Goal: Use online tool/utility: Utilize a website feature to perform a specific function

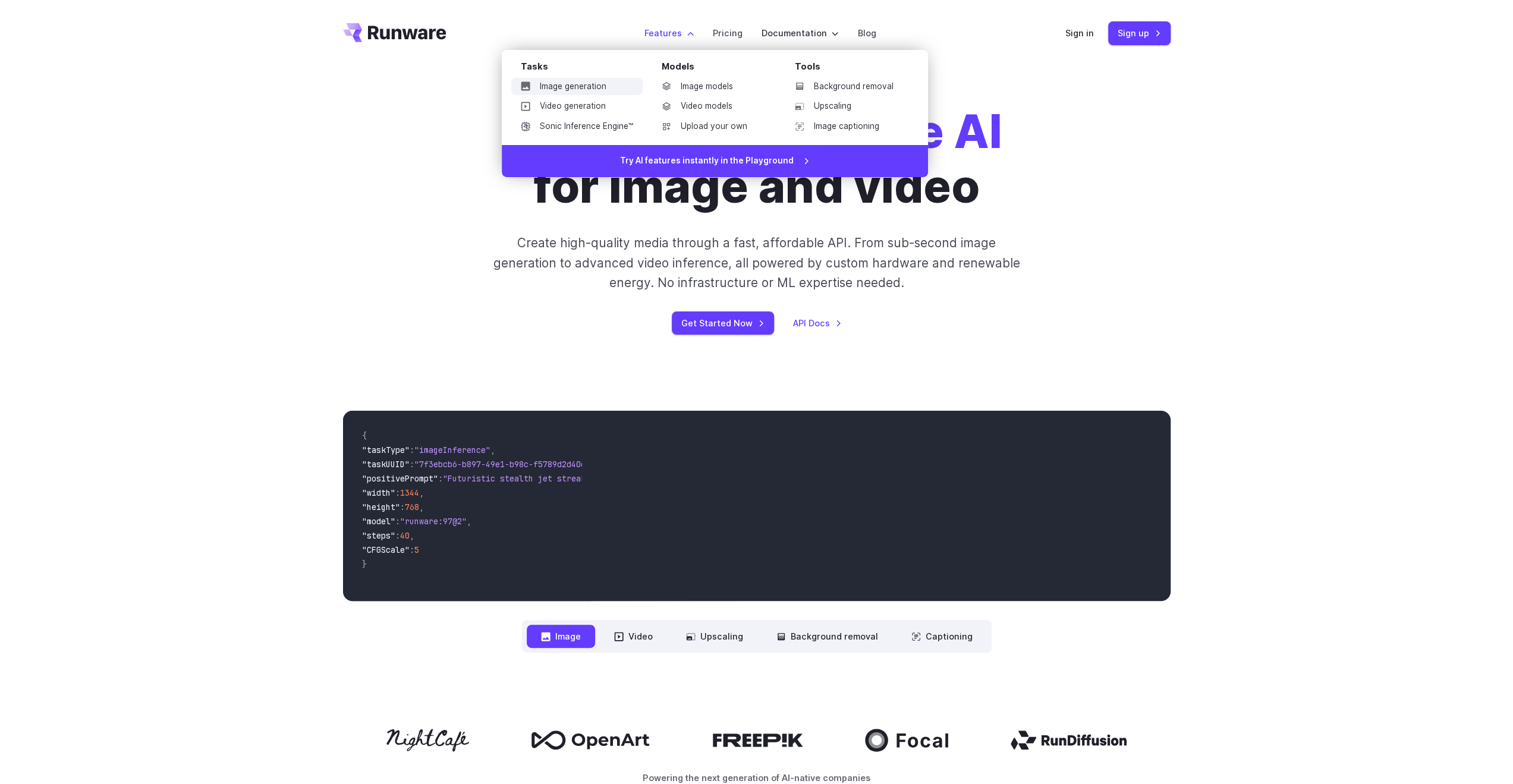
click at [580, 86] on link "Image generation" at bounding box center [577, 86] width 132 height 18
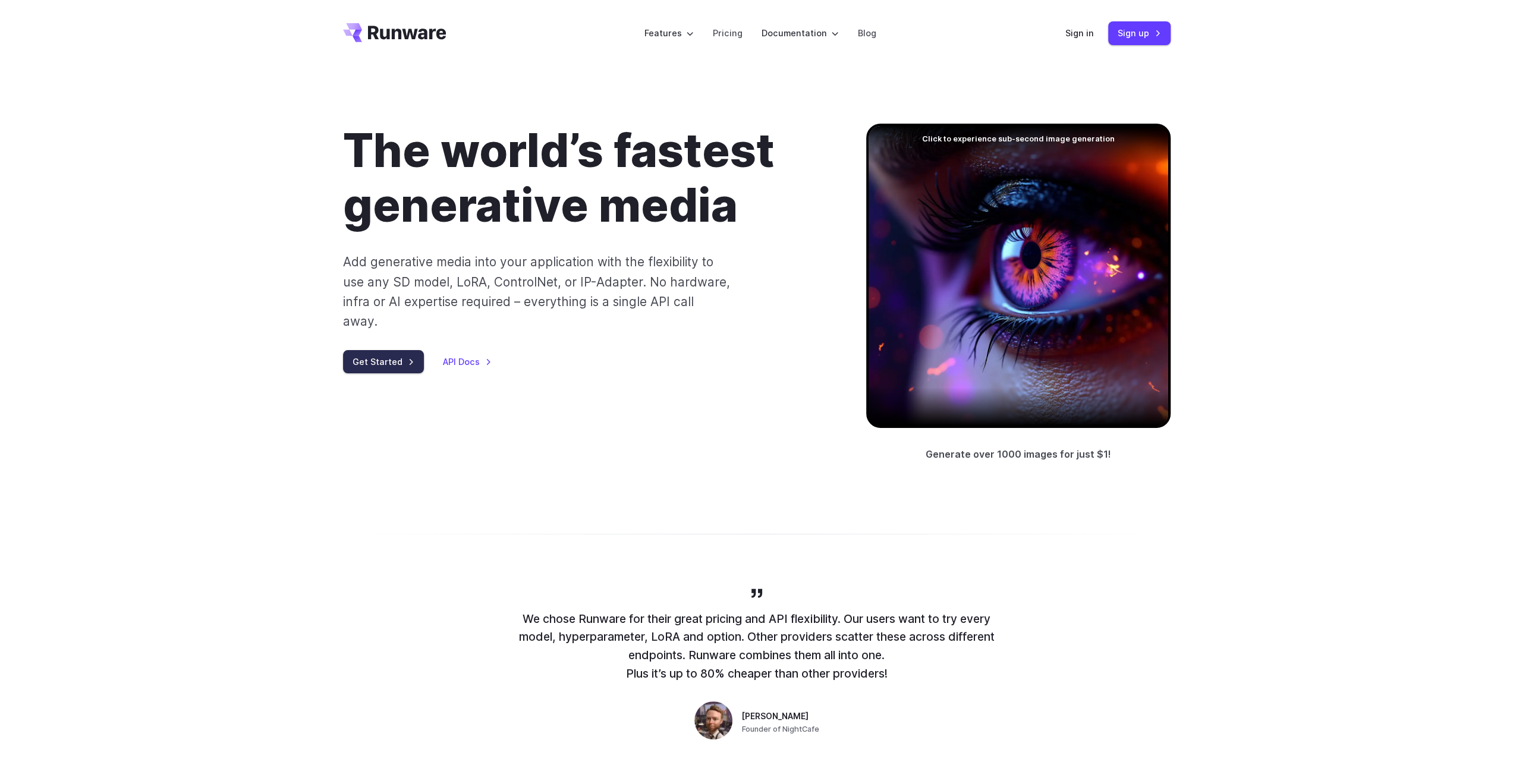
click at [349, 350] on link "Get Started" at bounding box center [383, 361] width 81 height 23
click at [1095, 35] on div "Sign in Sign up" at bounding box center [1118, 33] width 105 height 23
click at [1075, 37] on link "Sign in" at bounding box center [1080, 33] width 28 height 13
click at [1089, 36] on link "Sign in" at bounding box center [1080, 33] width 28 height 13
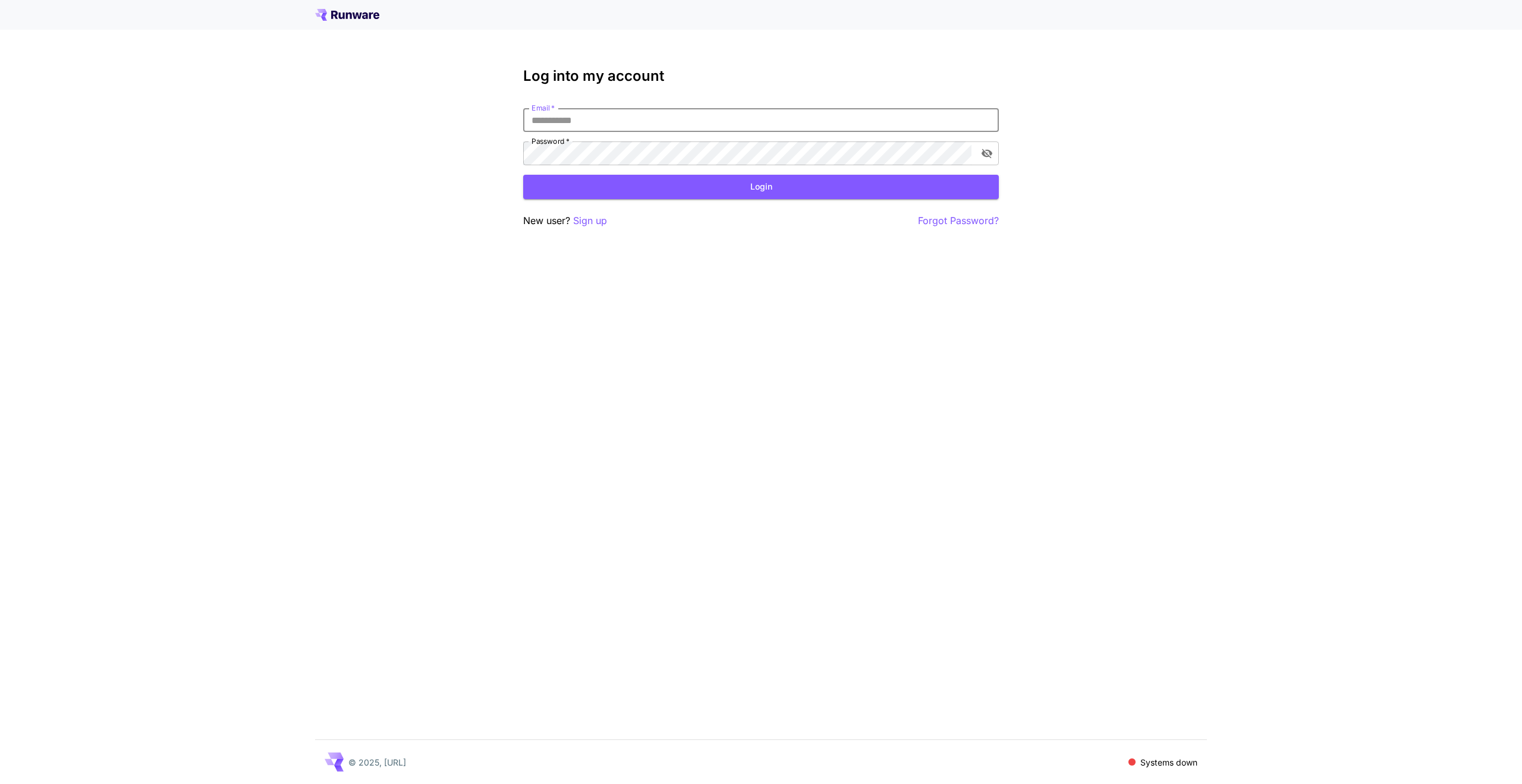
click at [633, 124] on input "Email   *" at bounding box center [761, 120] width 476 height 24
type input "**********"
click button "Login" at bounding box center [761, 187] width 476 height 24
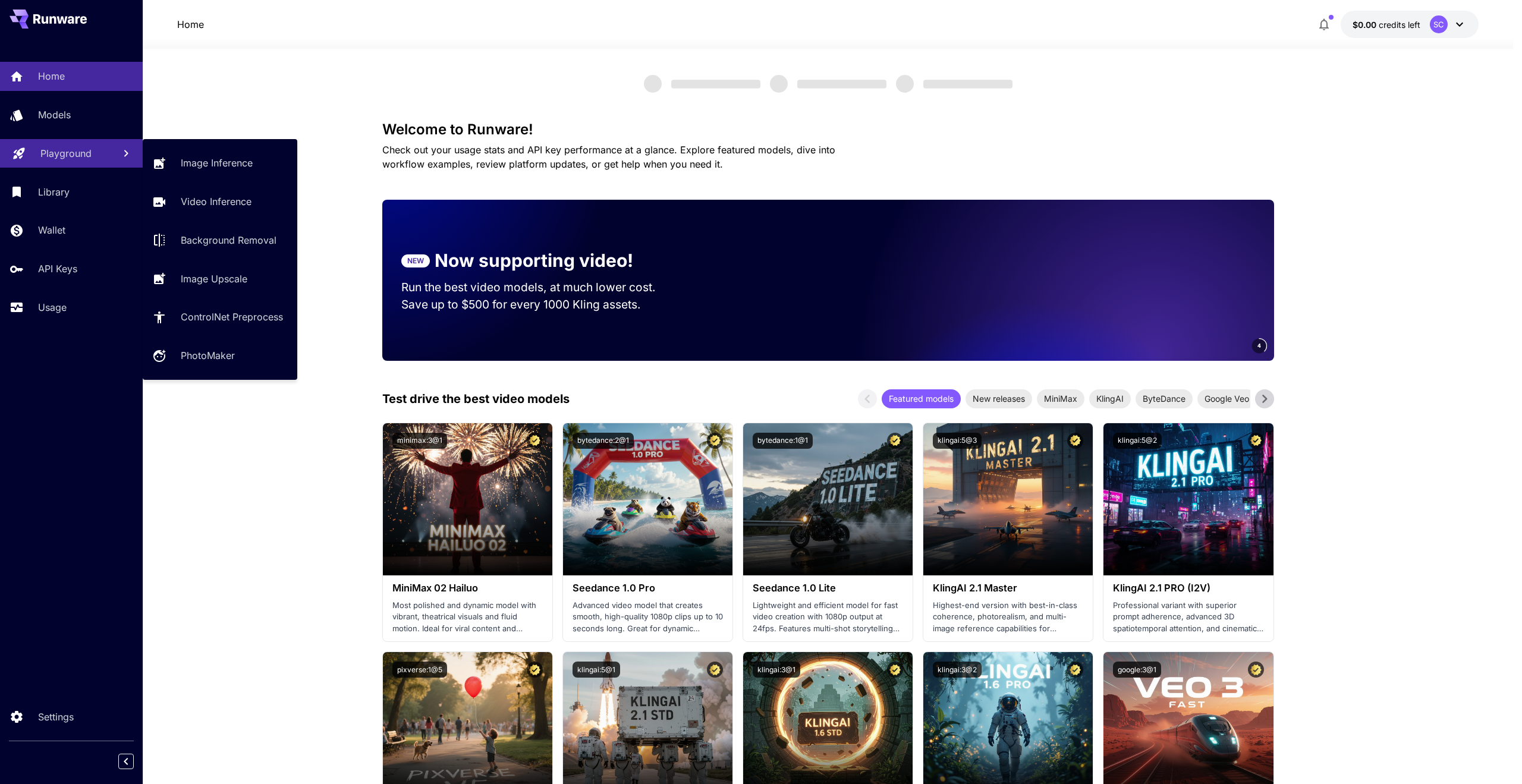
click at [77, 157] on p "Playground" at bounding box center [66, 153] width 51 height 14
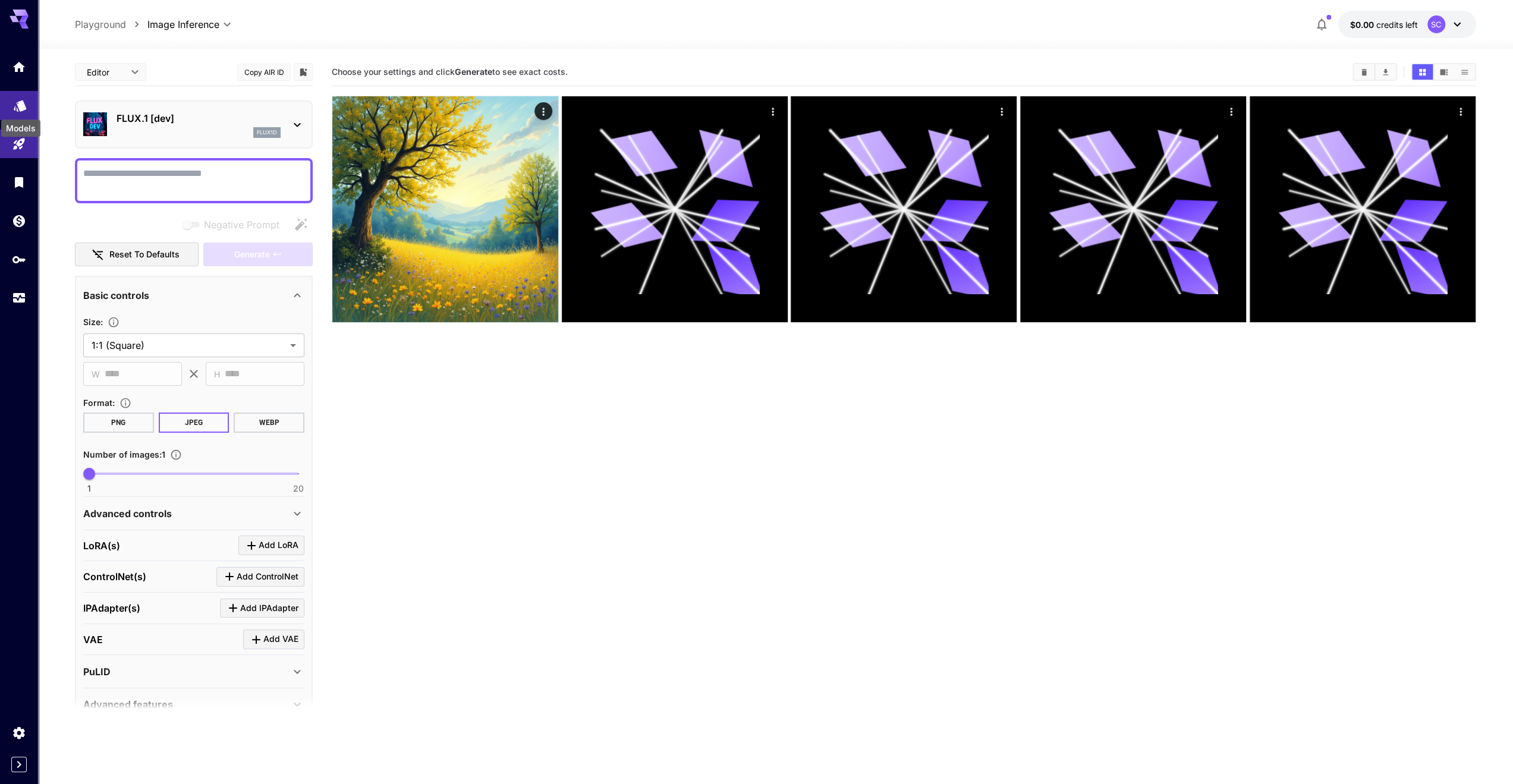
click at [24, 103] on icon "Models" at bounding box center [20, 102] width 13 height 11
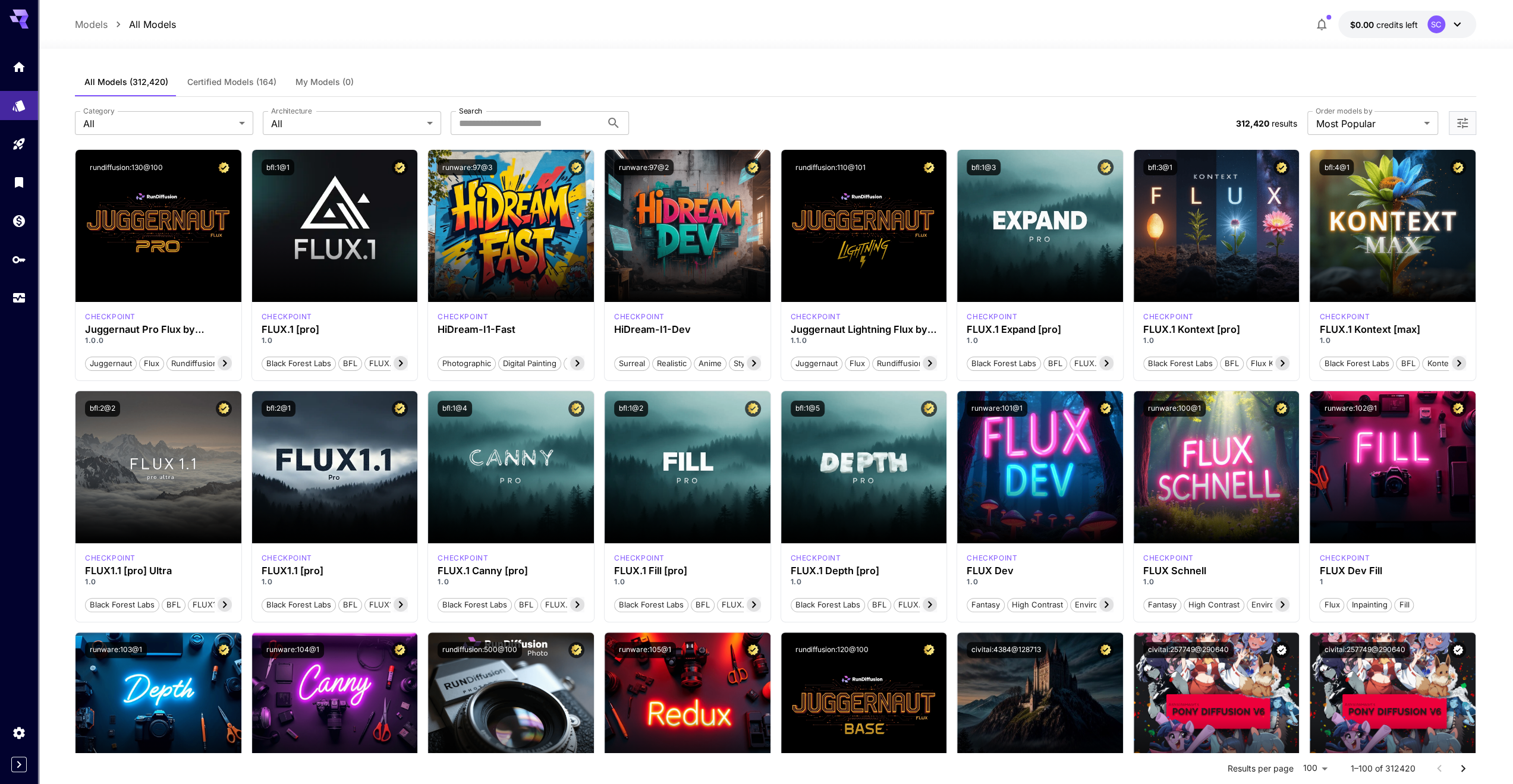
click at [214, 85] on span "Certified Models (164)" at bounding box center [232, 81] width 89 height 11
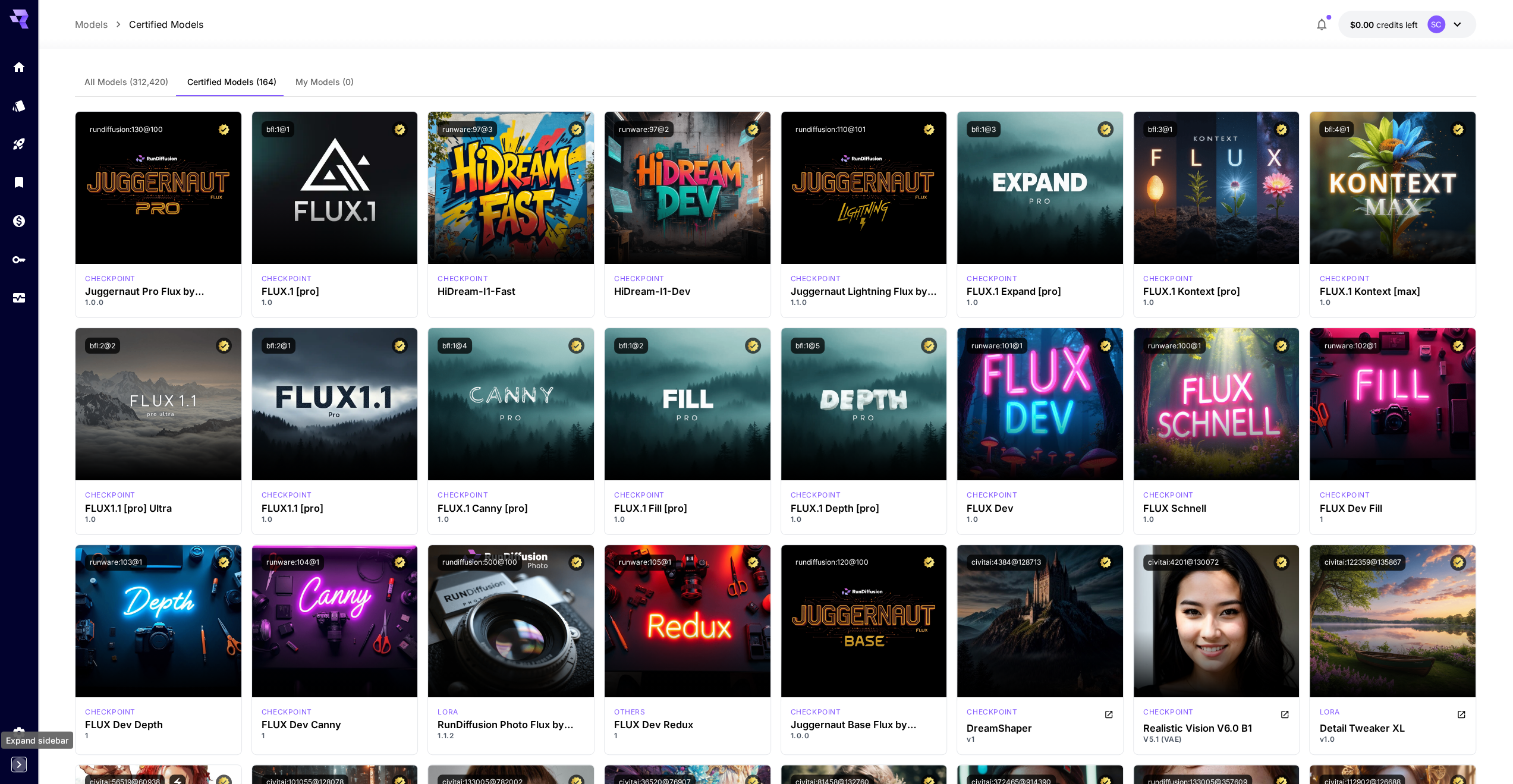
click at [16, 767] on icon "Expand sidebar" at bounding box center [19, 764] width 14 height 14
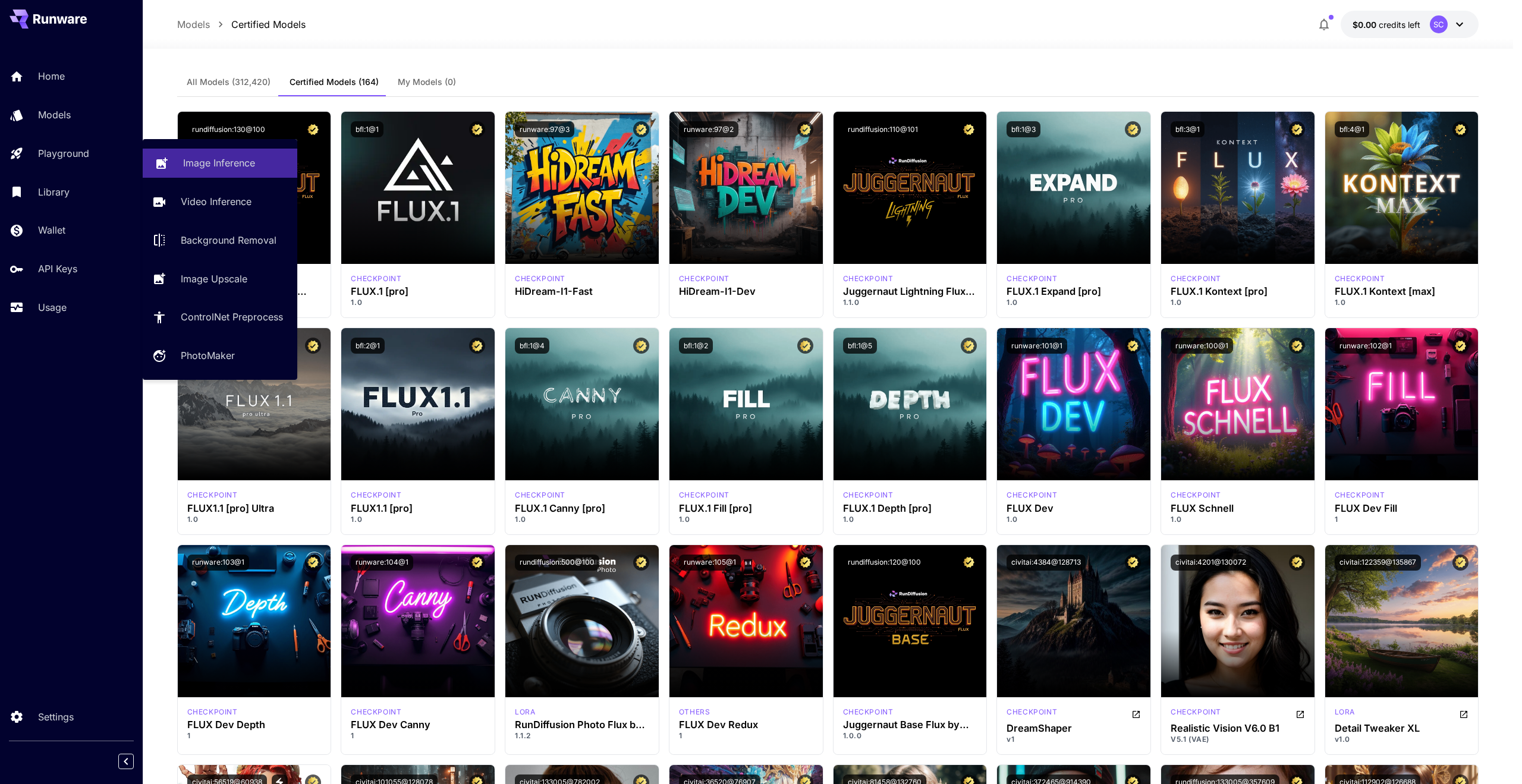
click at [263, 159] on div "Image Inference" at bounding box center [236, 163] width 105 height 14
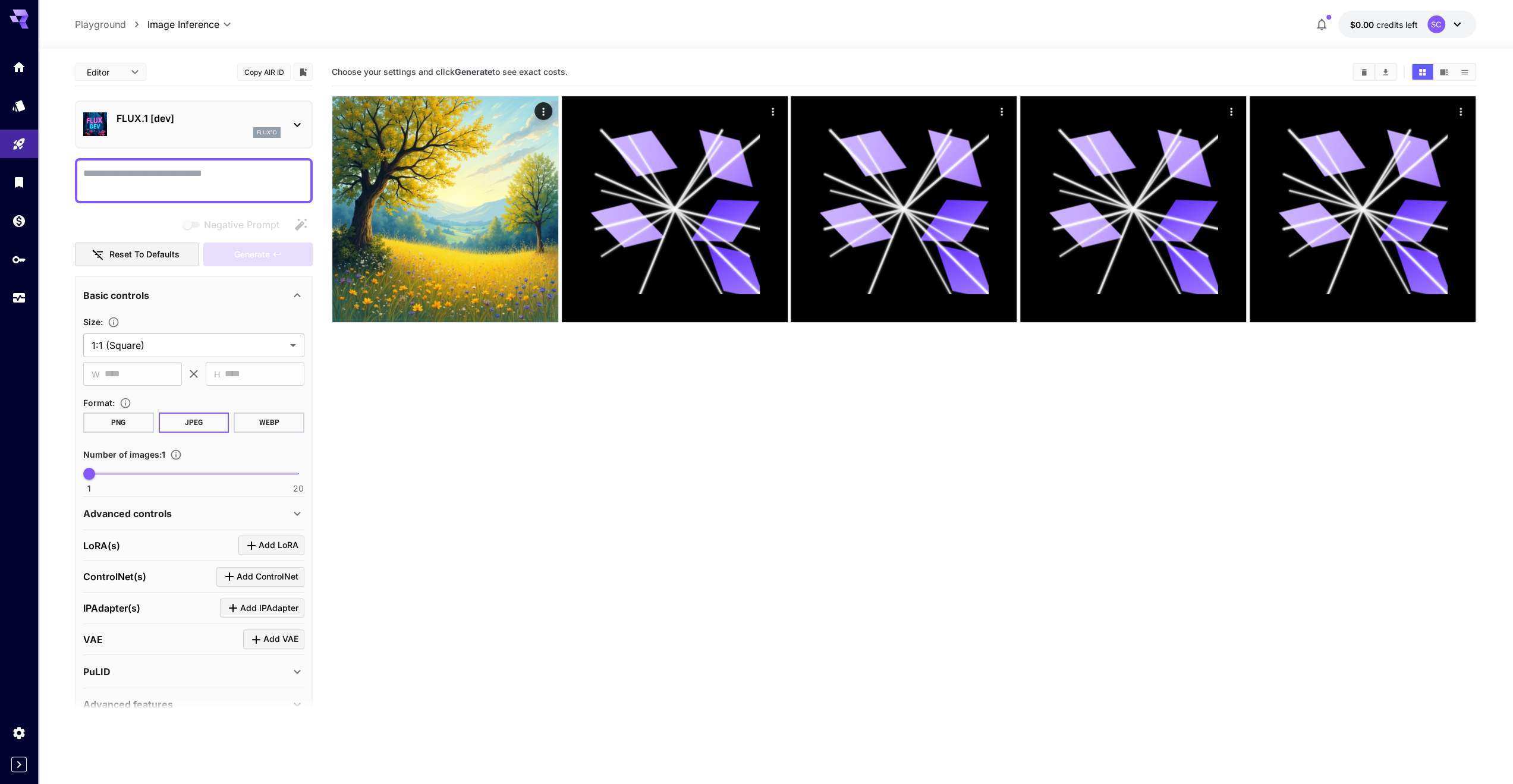
click at [181, 111] on p "FLUX.1 [dev]" at bounding box center [199, 118] width 164 height 14
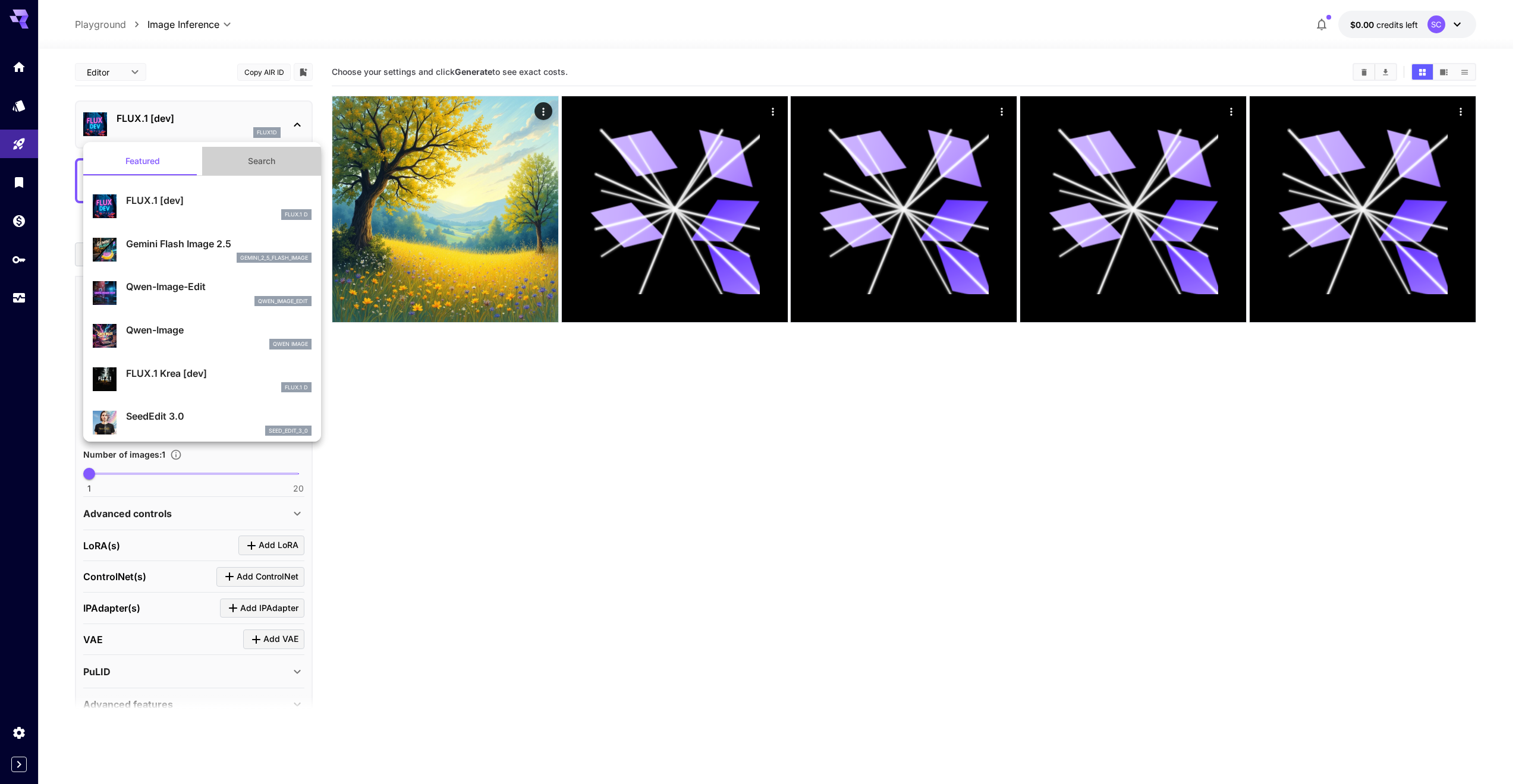
click at [279, 156] on button "Search" at bounding box center [262, 161] width 119 height 28
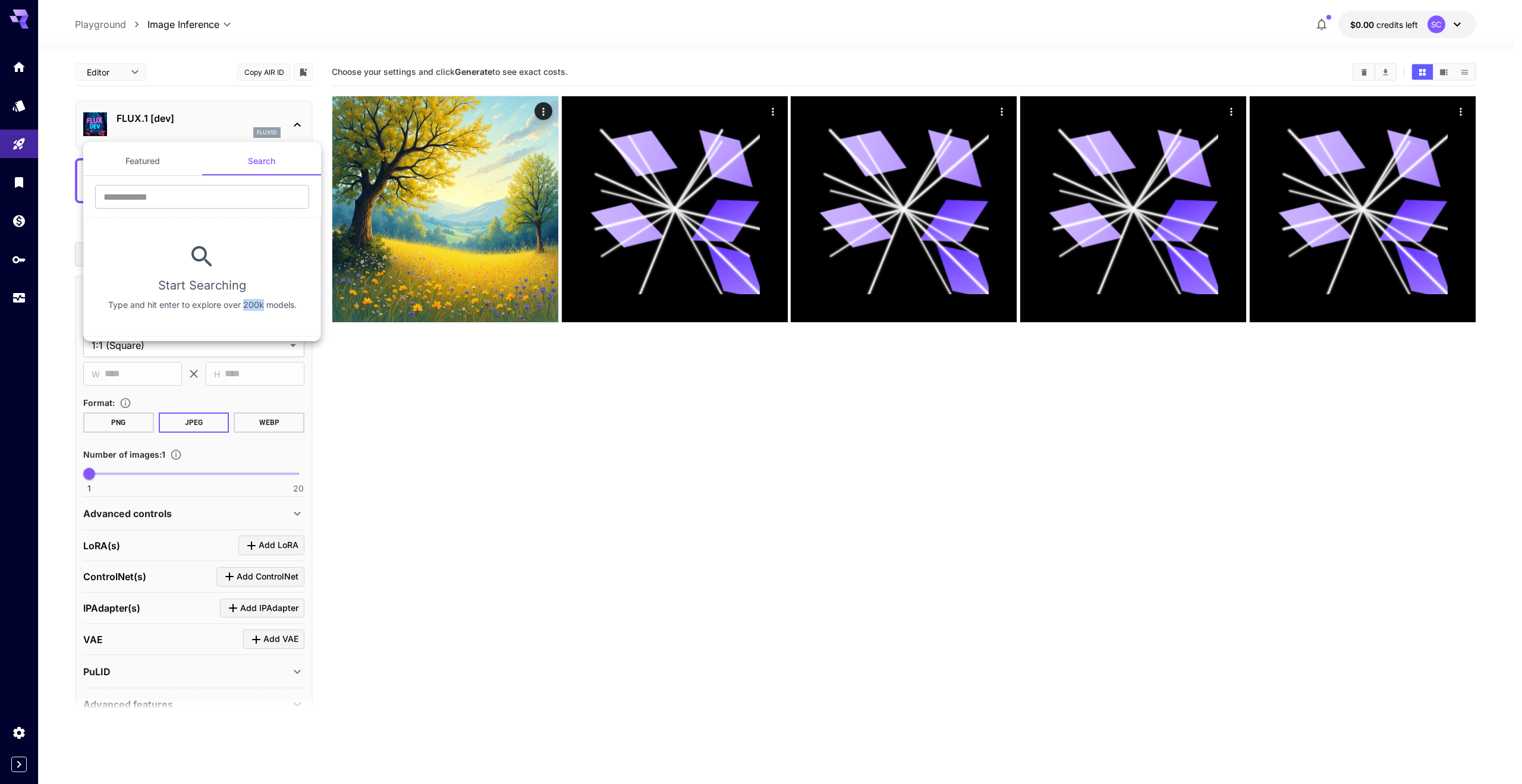
drag, startPoint x: 243, startPoint y: 305, endPoint x: 264, endPoint y: 304, distance: 21.0
click at [264, 304] on p "Type and hit enter to explore over 200k models." at bounding box center [202, 305] width 189 height 12
click at [260, 318] on section "Start Searching Type and hit enter to explore over 200k models." at bounding box center [202, 277] width 238 height 119
click at [166, 158] on button "Featured" at bounding box center [143, 161] width 119 height 28
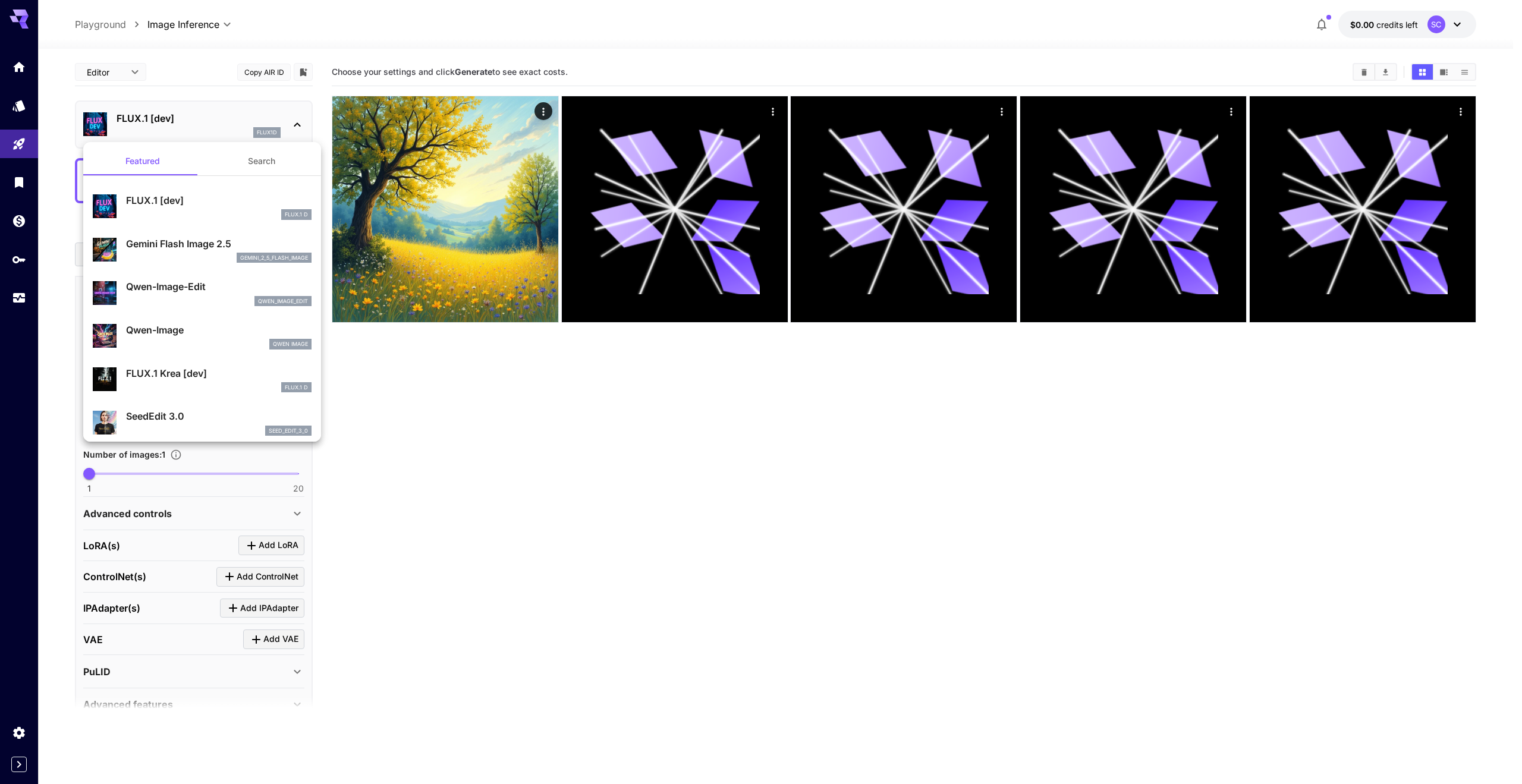
click at [243, 136] on div at bounding box center [761, 392] width 1522 height 784
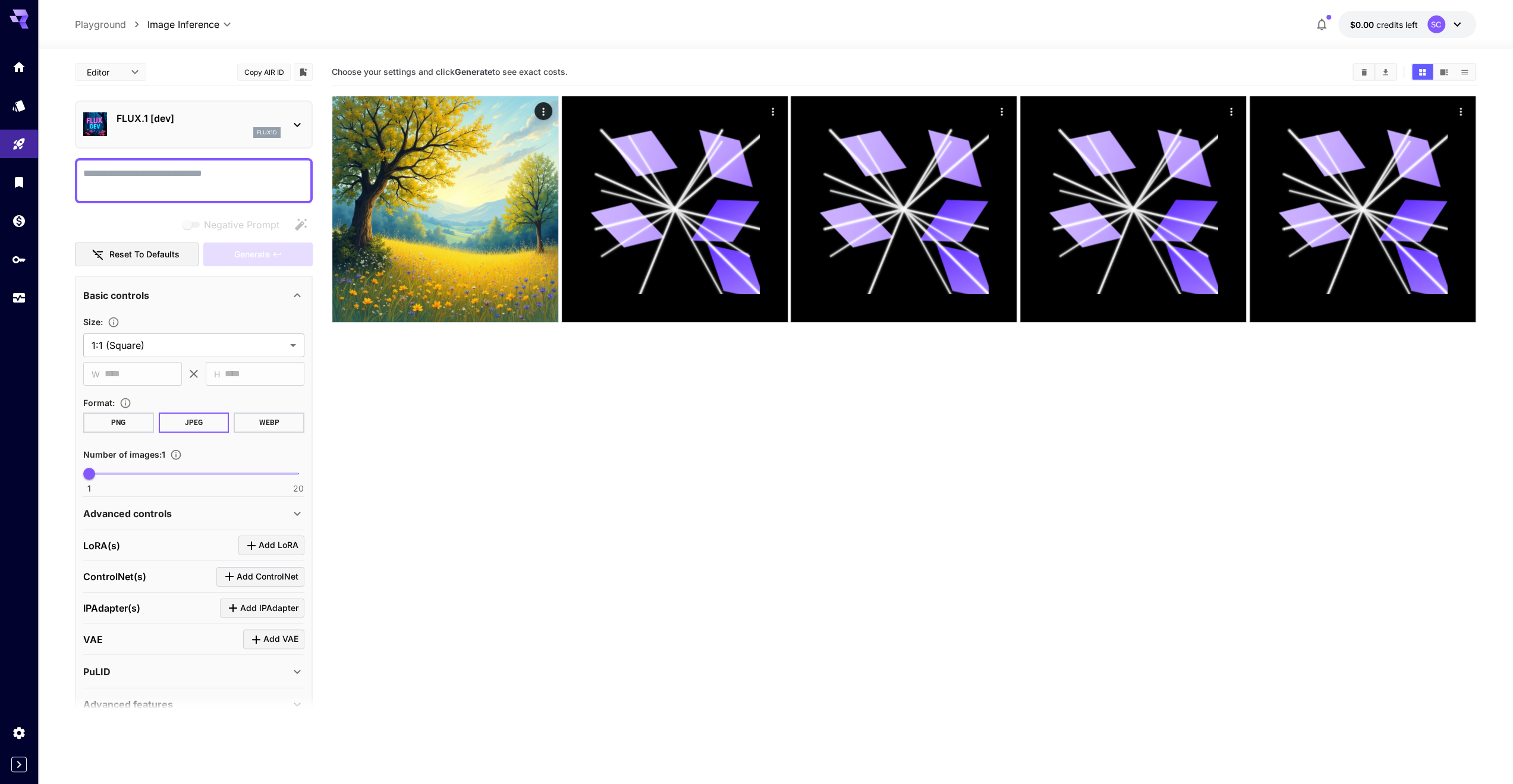
click at [235, 122] on p "FLUX.1 [dev]" at bounding box center [199, 118] width 164 height 14
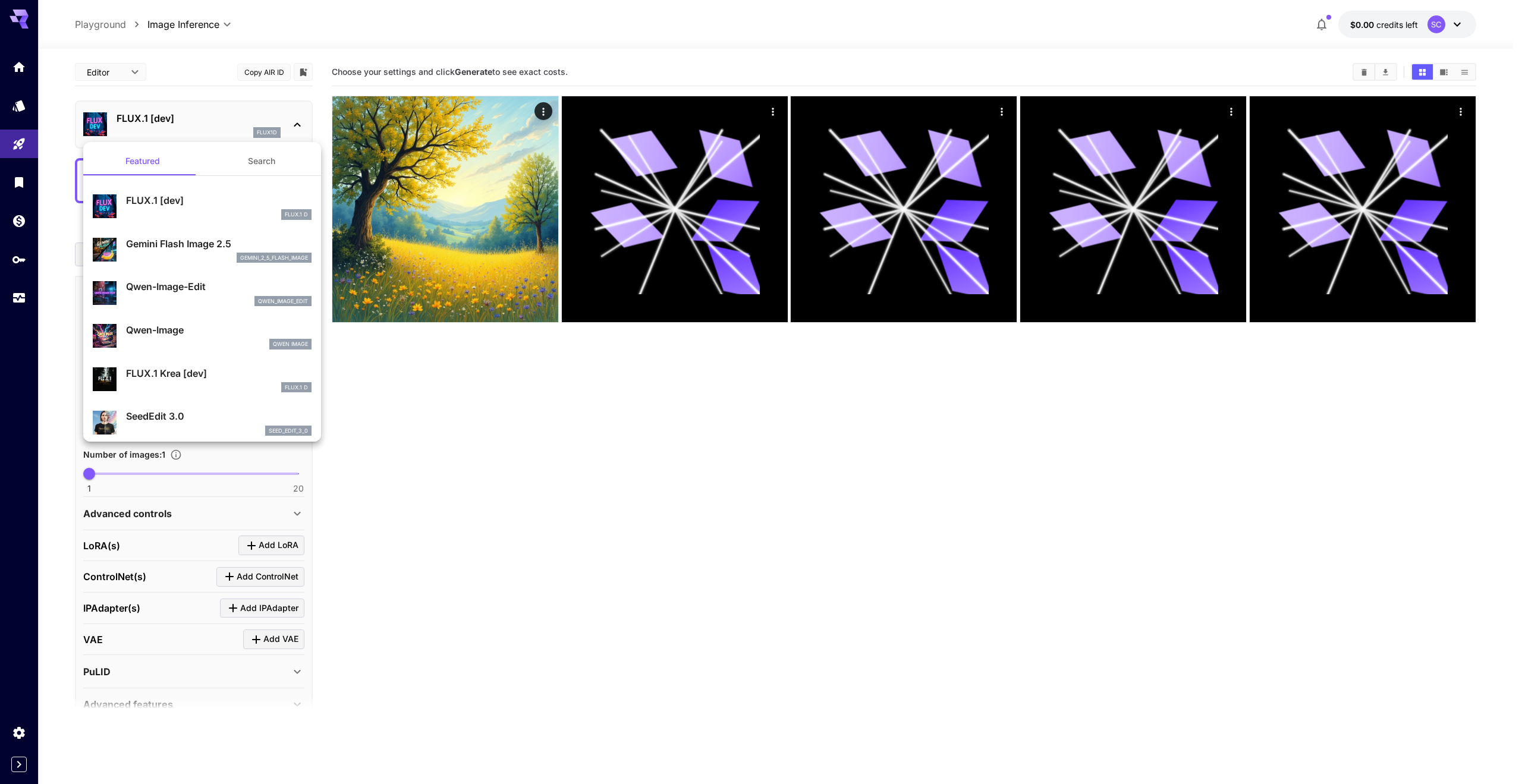
click at [255, 163] on button "Search" at bounding box center [262, 161] width 119 height 28
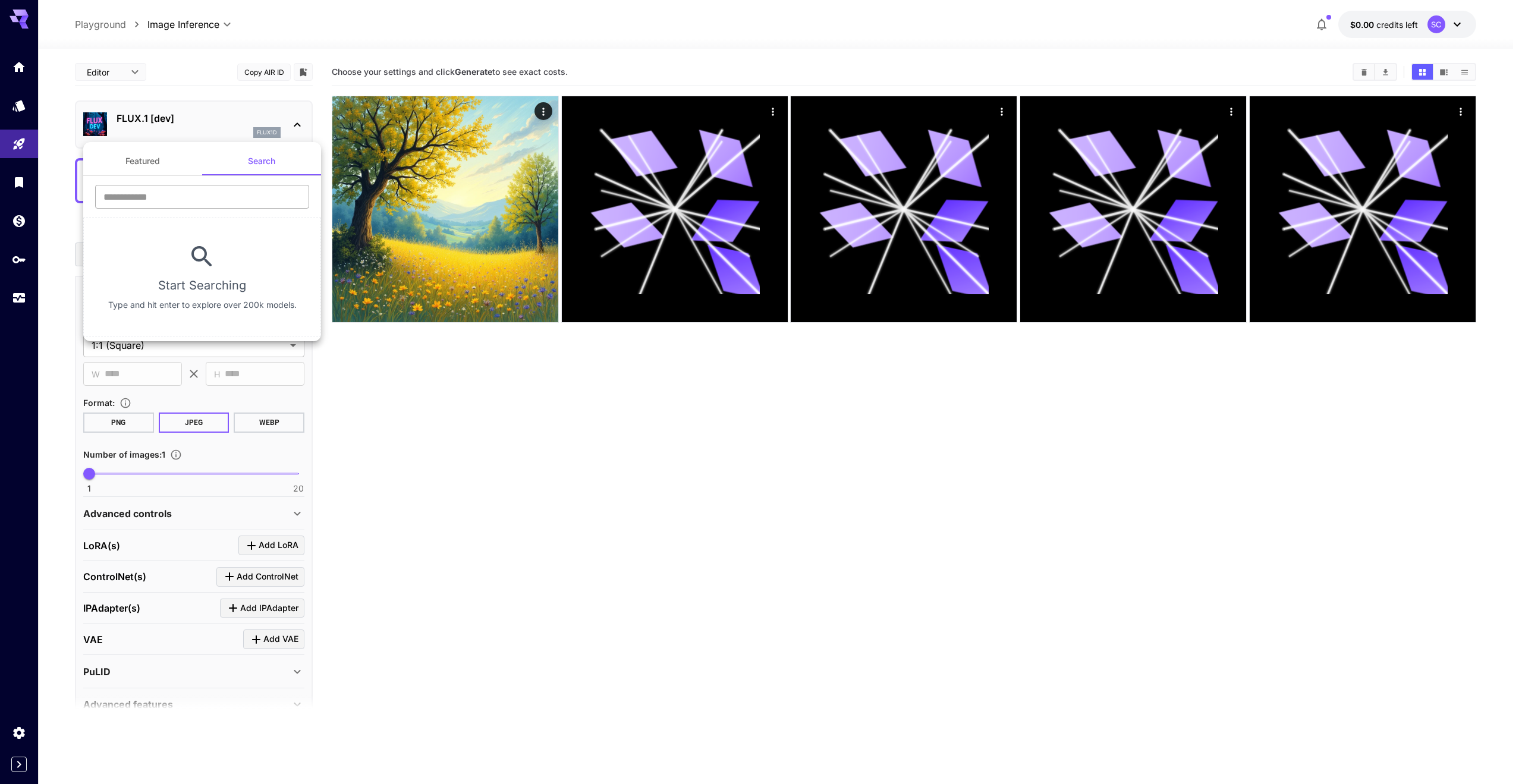
click at [216, 194] on input "text" at bounding box center [202, 197] width 214 height 24
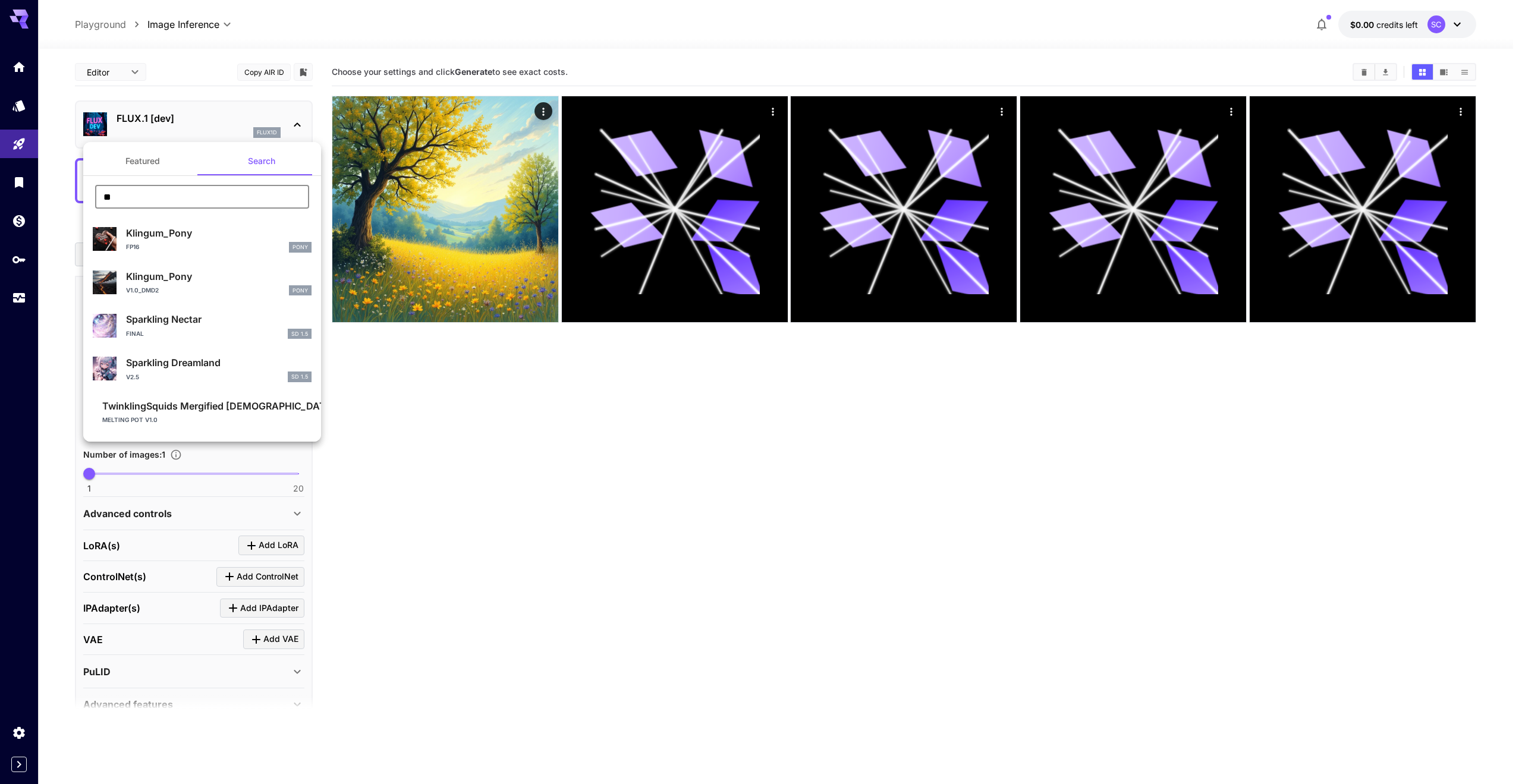
type input "*"
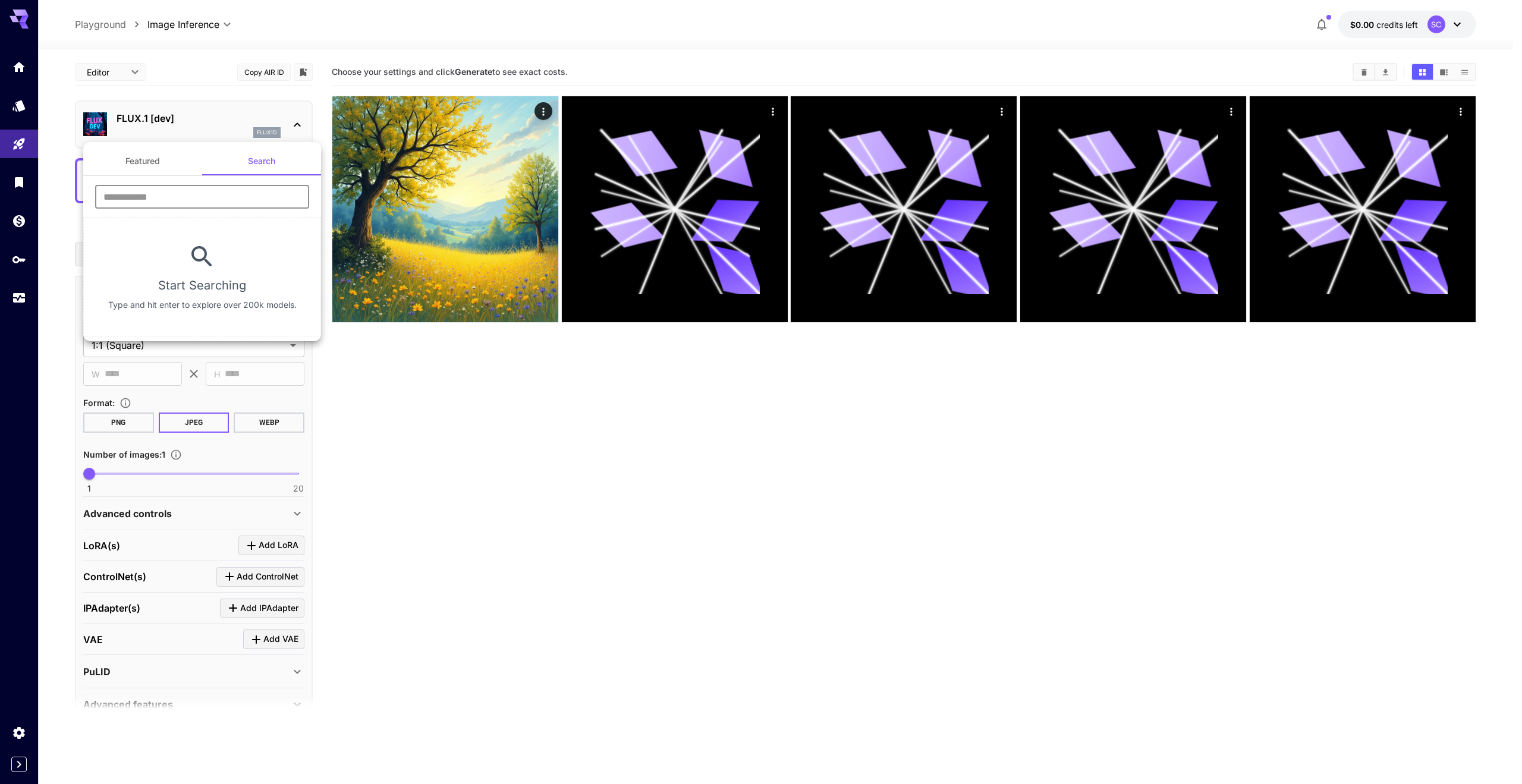
click at [164, 167] on button "Featured" at bounding box center [143, 161] width 119 height 28
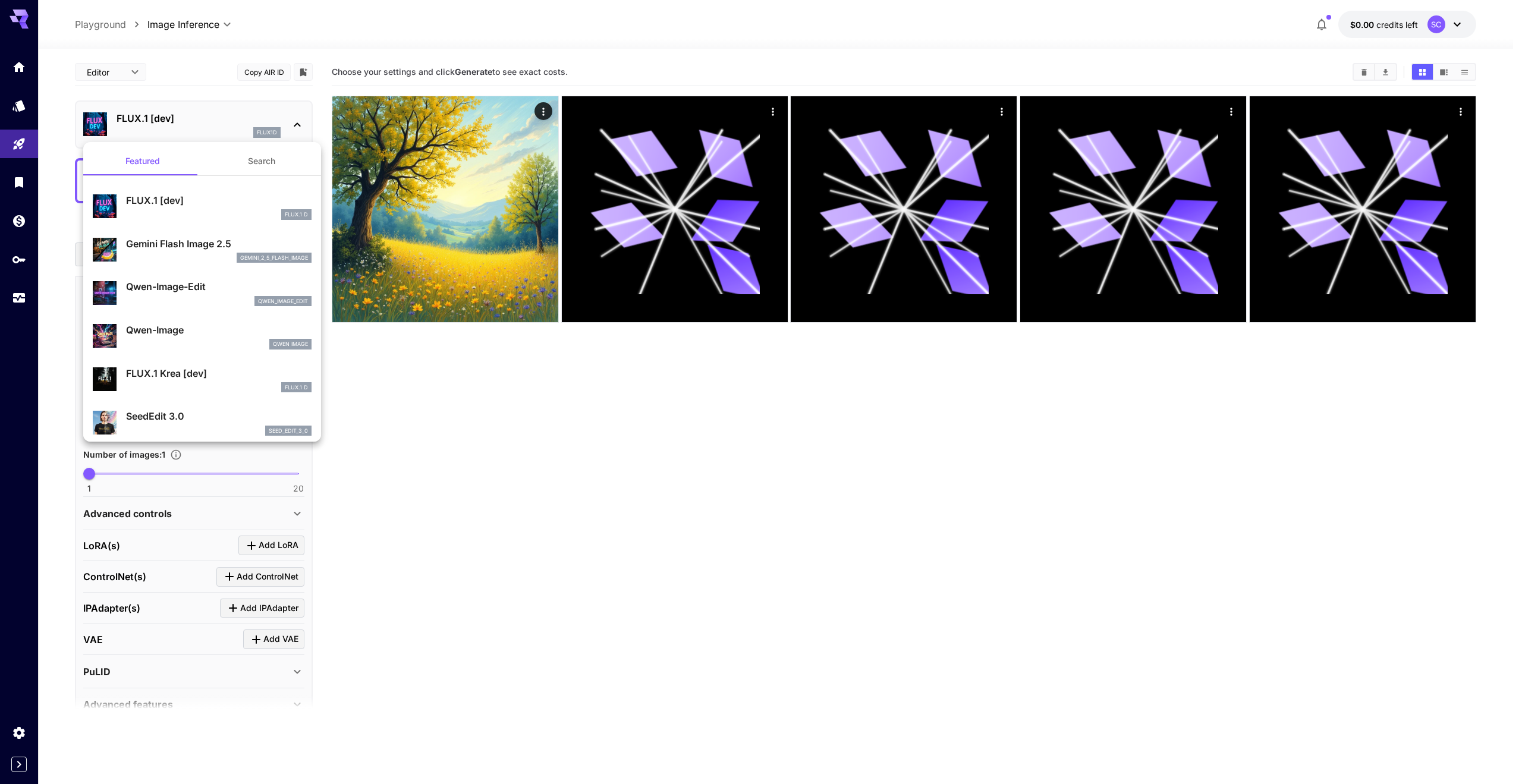
click at [413, 387] on div at bounding box center [761, 392] width 1522 height 784
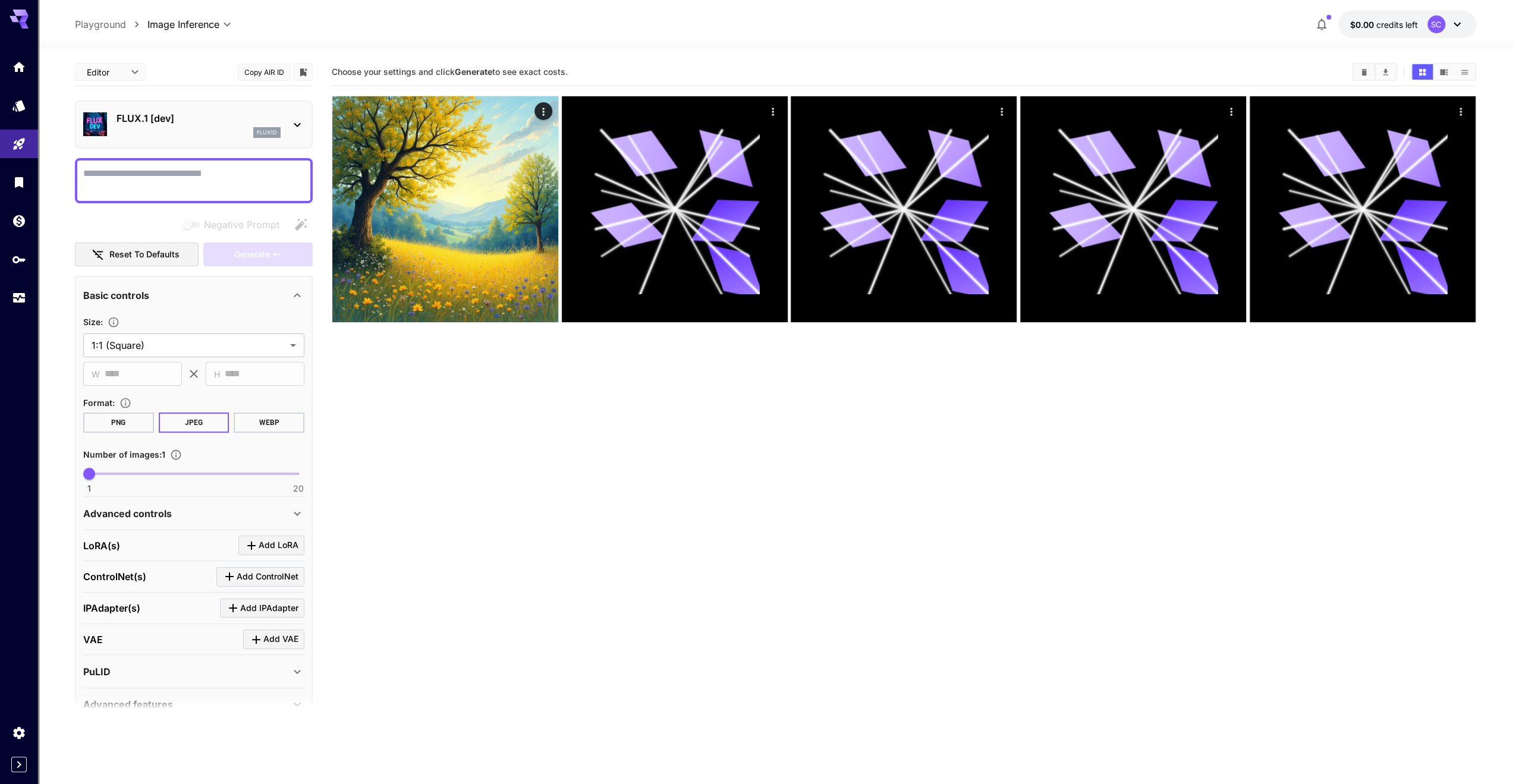
click at [28, 753] on div at bounding box center [19, 745] width 38 height 54
click at [26, 757] on div at bounding box center [19, 764] width 38 height 16
click at [25, 759] on icon "Expand sidebar" at bounding box center [19, 764] width 14 height 14
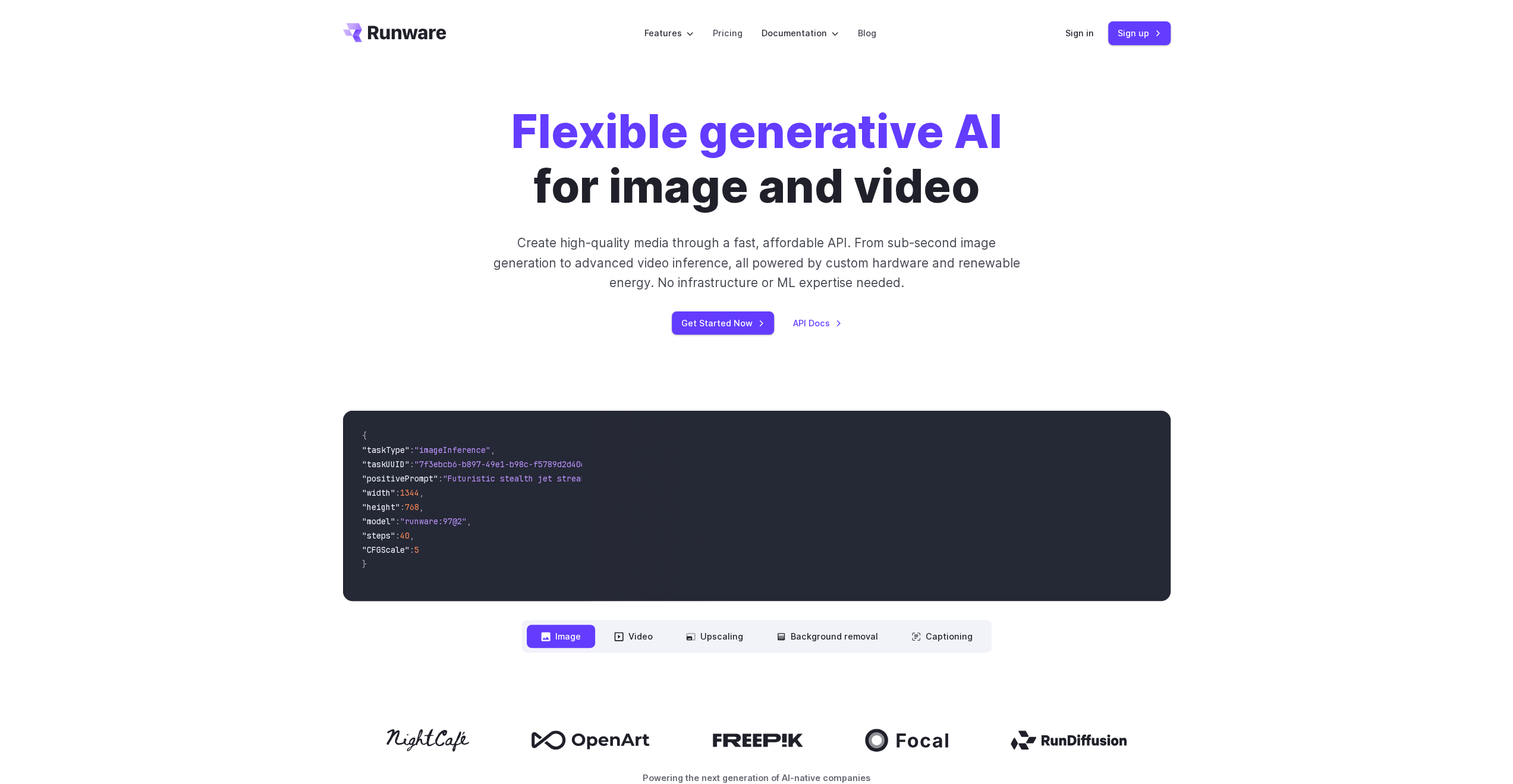
click at [378, 30] on icon "Go to /" at bounding box center [395, 33] width 103 height 19
click at [729, 32] on link "Pricing" at bounding box center [728, 33] width 30 height 13
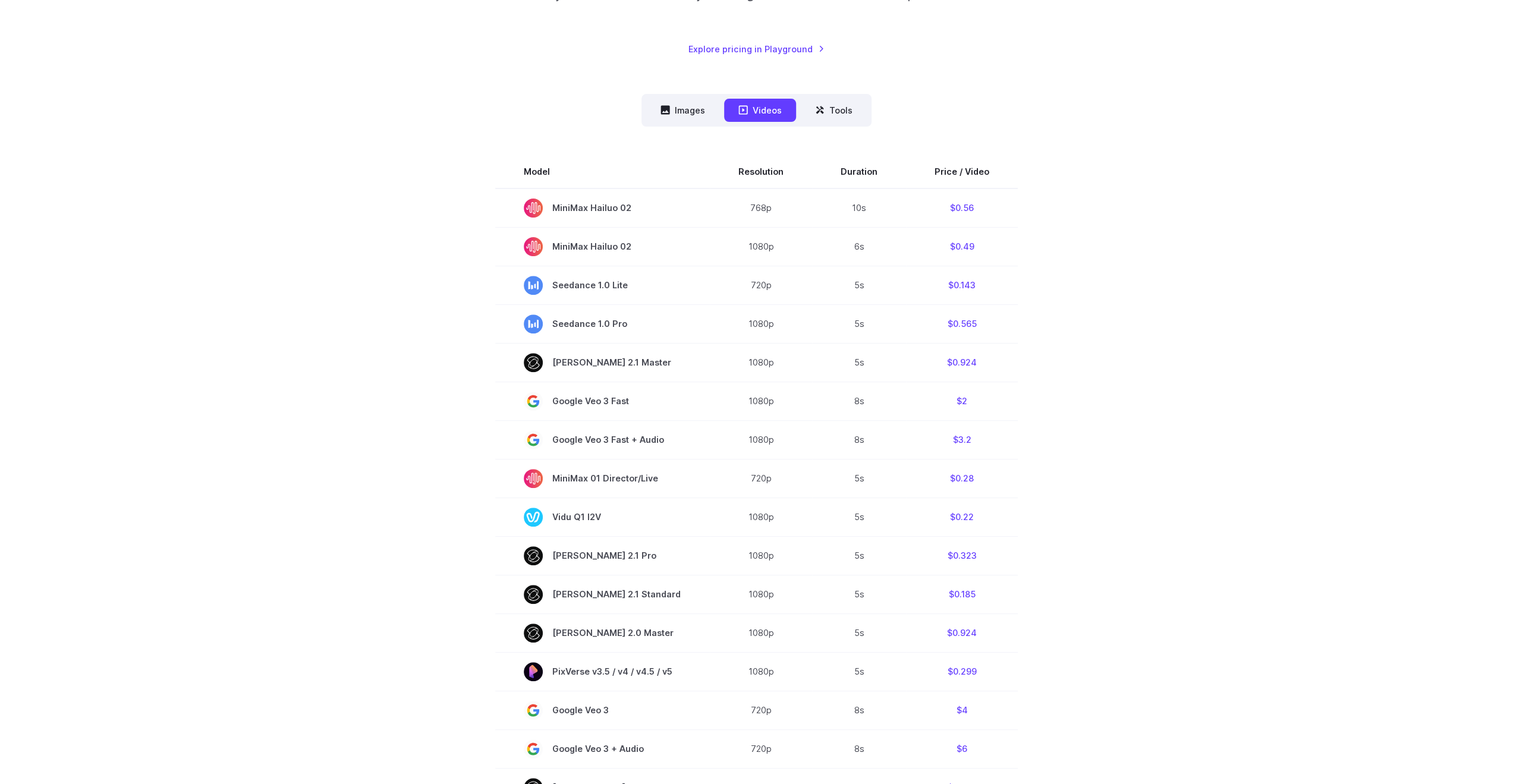
scroll to position [238, 0]
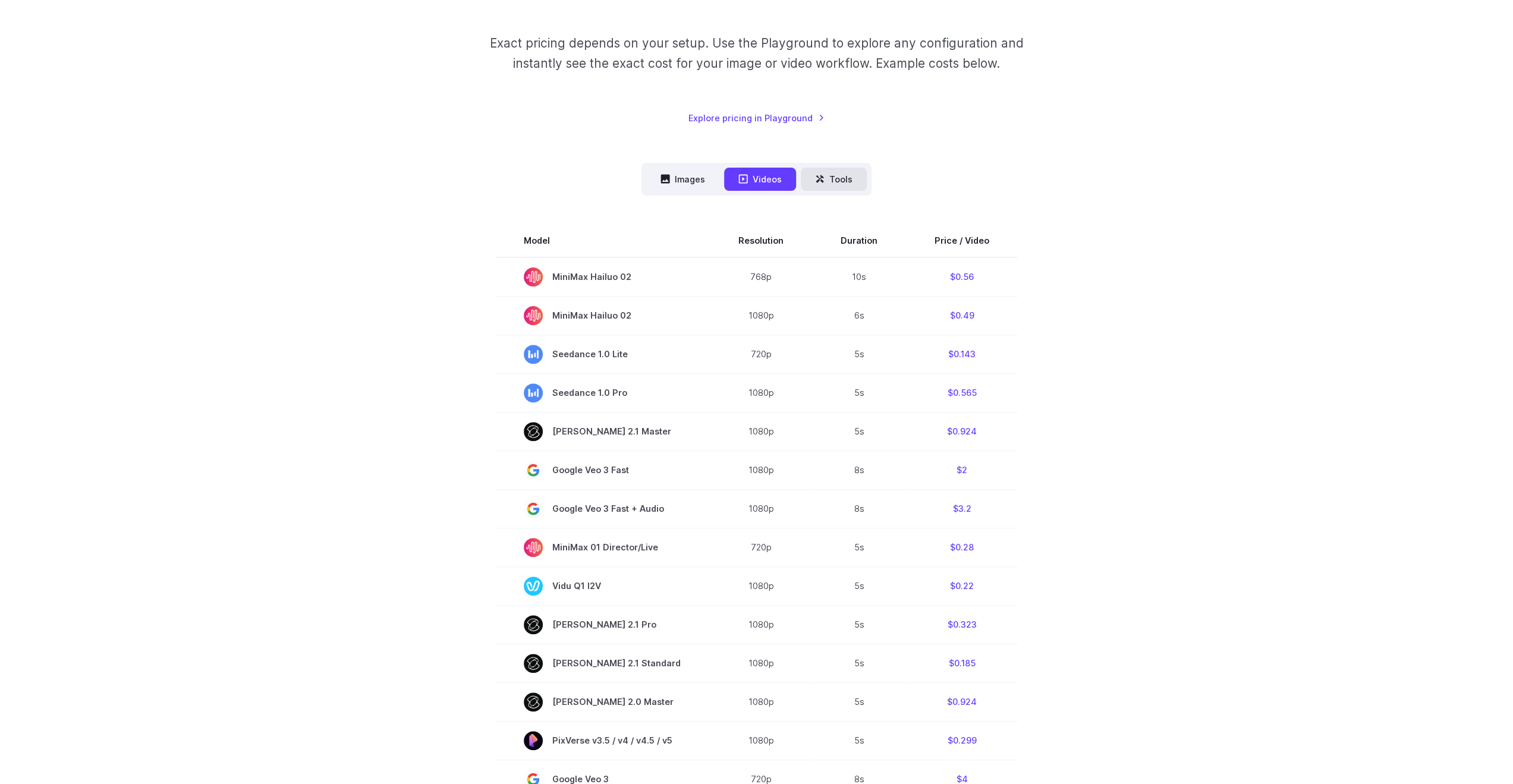
click at [840, 182] on button "Tools" at bounding box center [834, 179] width 66 height 23
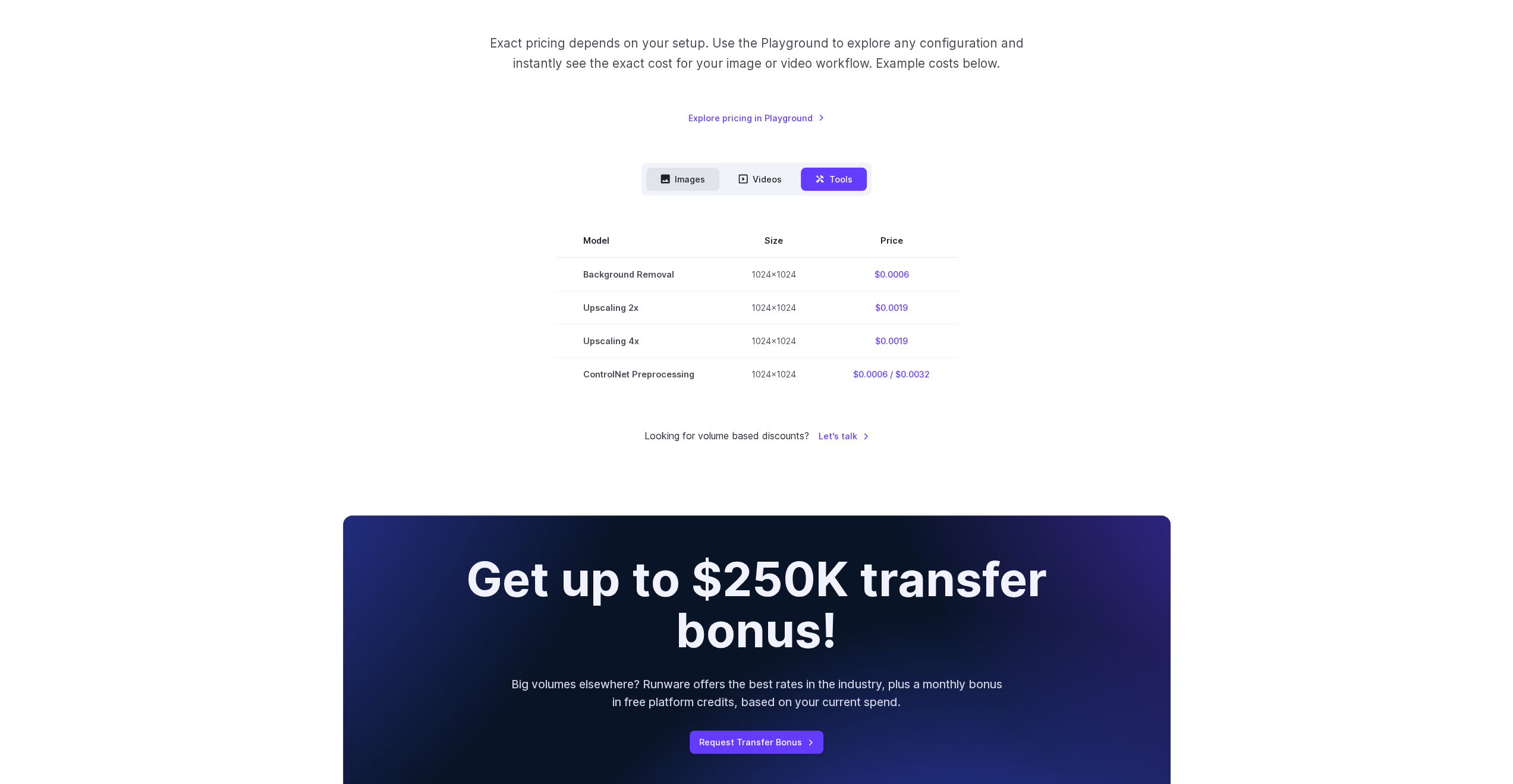
click at [685, 177] on button "Images" at bounding box center [682, 179] width 73 height 23
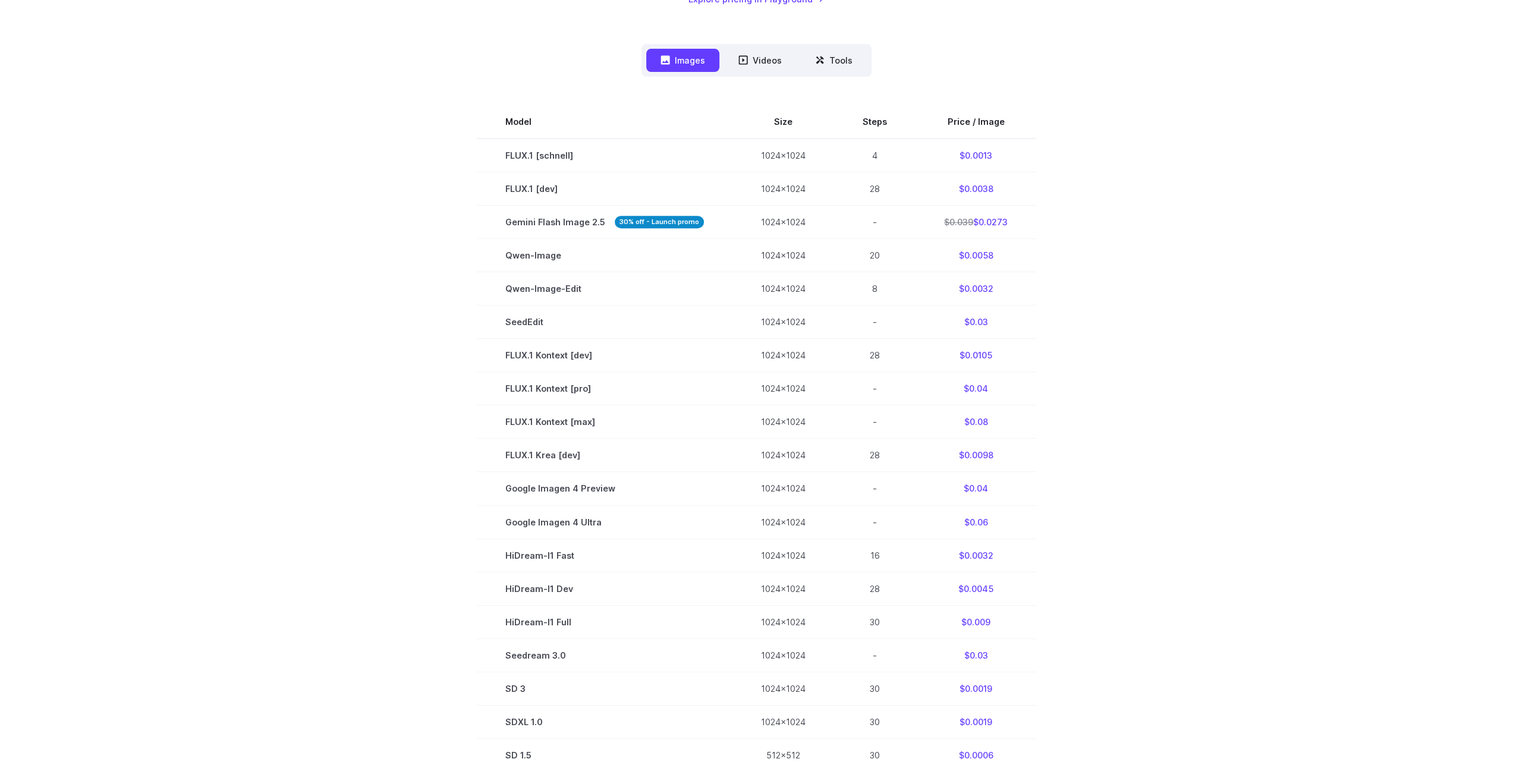
scroll to position [0, 0]
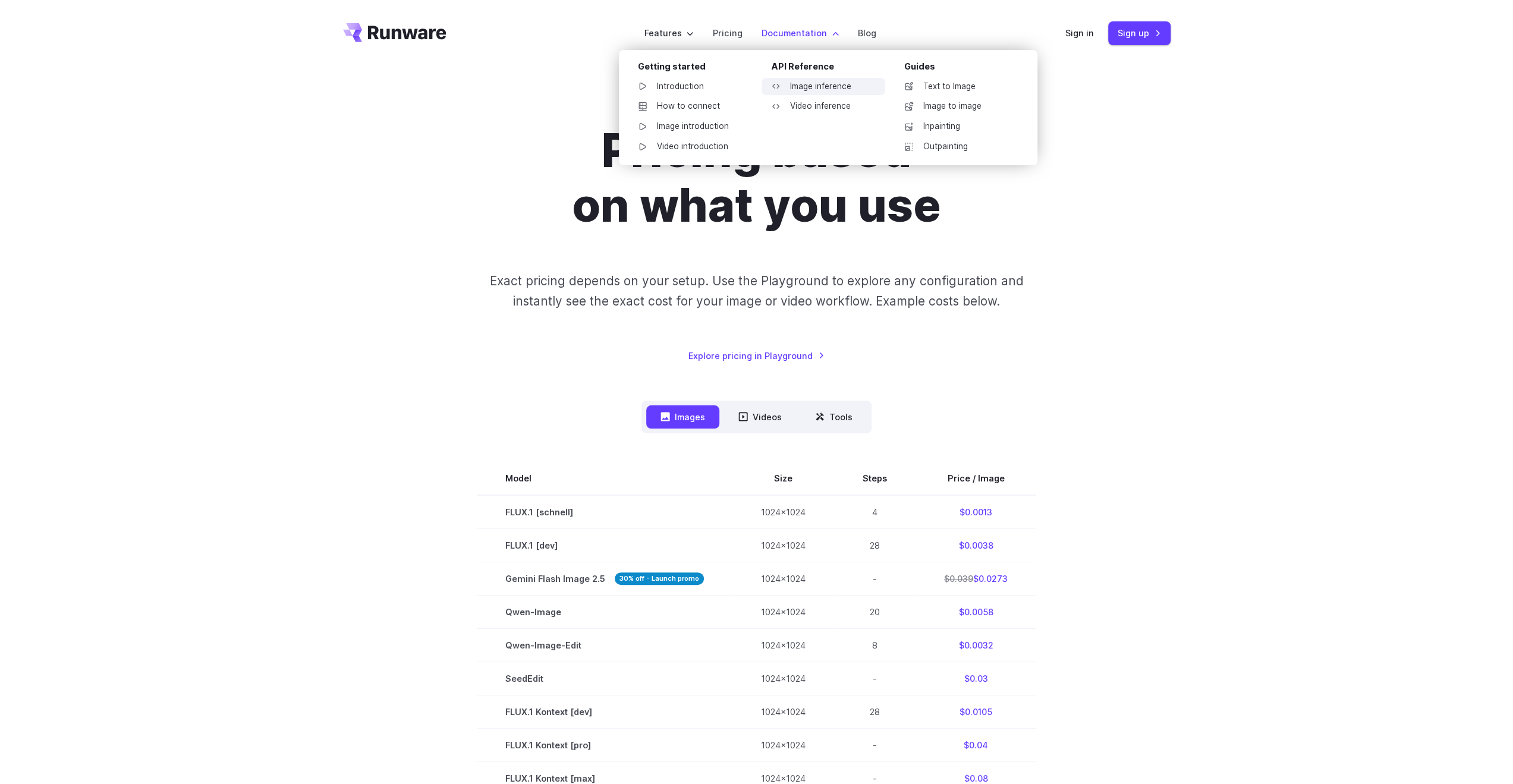
click at [807, 86] on link "Image inference" at bounding box center [823, 86] width 124 height 18
